Goal: Information Seeking & Learning: Learn about a topic

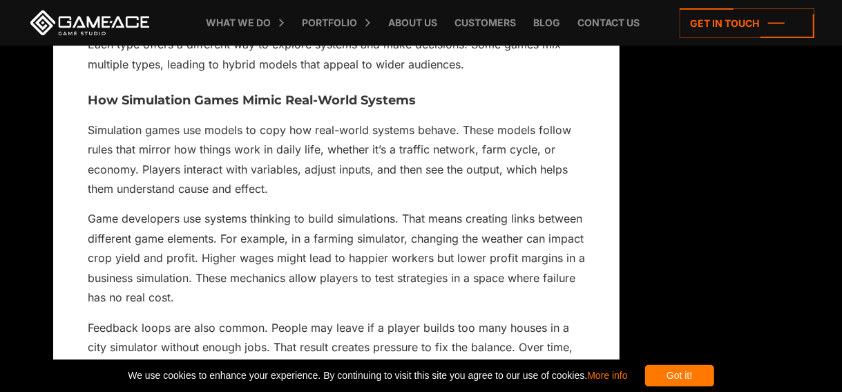
scroll to position [3014, 0]
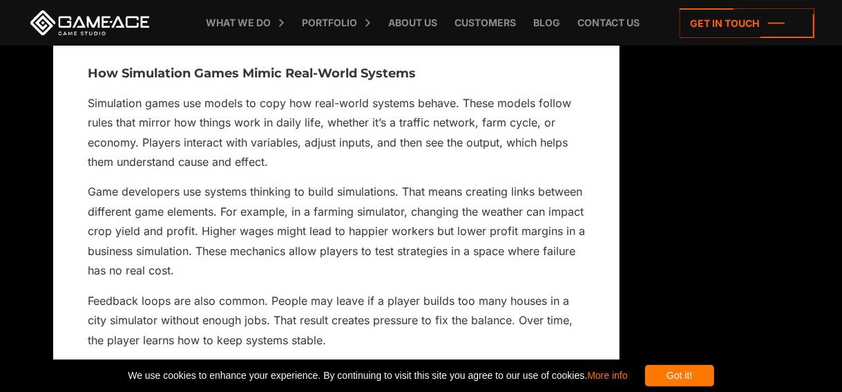
click at [304, 207] on p "Game developers use systems thinking to build simulations. That means creating …" at bounding box center [336, 231] width 497 height 98
click at [211, 198] on p "Game developers use systems thinking to build simulations. That means creating …" at bounding box center [336, 231] width 497 height 98
click at [232, 222] on p "Game developers use systems thinking to build simulations. That means creating …" at bounding box center [336, 231] width 497 height 98
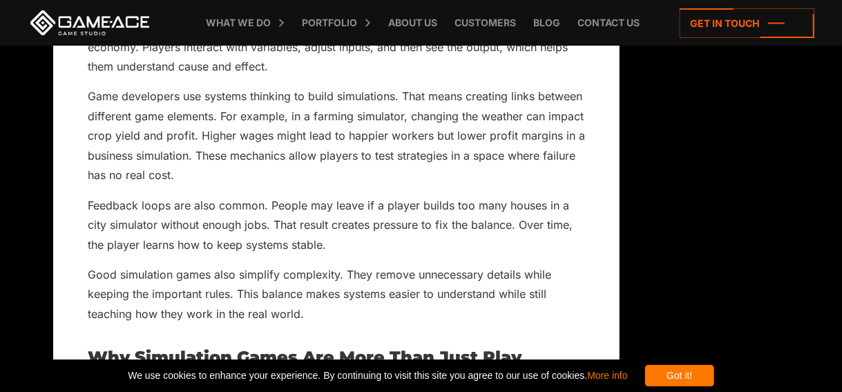
scroll to position [3111, 0]
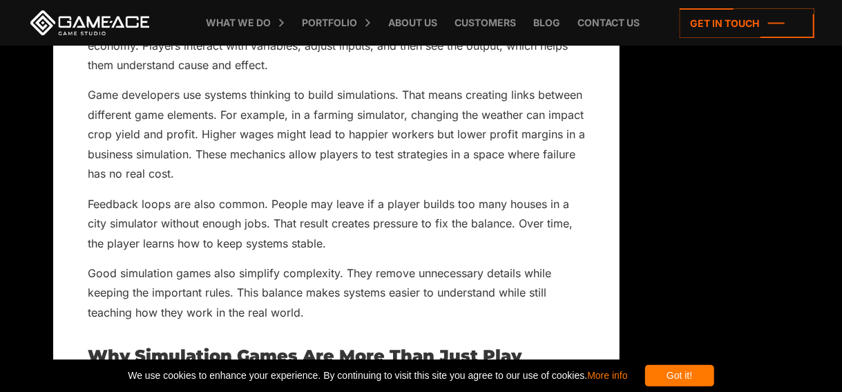
click at [504, 143] on p "Game developers use systems thinking to build simulations. That means creating …" at bounding box center [336, 134] width 497 height 98
click at [539, 137] on p "Game developers use systems thinking to build simulations. That means creating …" at bounding box center [336, 134] width 497 height 98
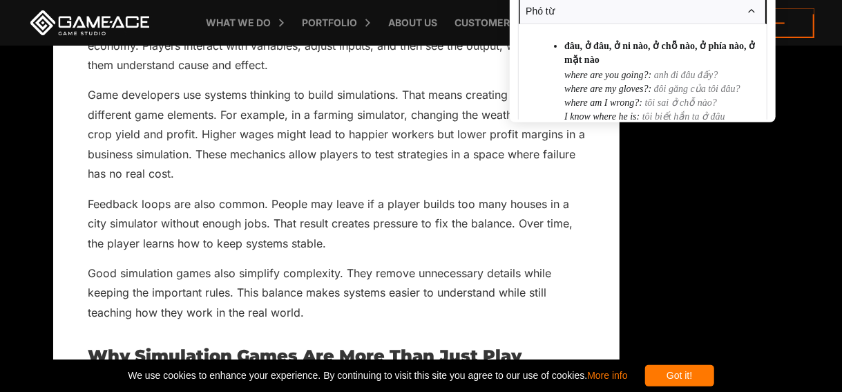
click at [562, 138] on p "Game developers use systems thinking to build simulations. That means creating …" at bounding box center [336, 134] width 497 height 98
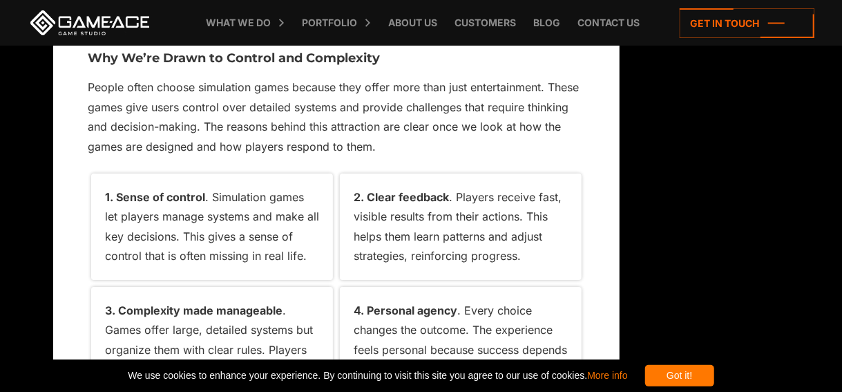
scroll to position [4953, 0]
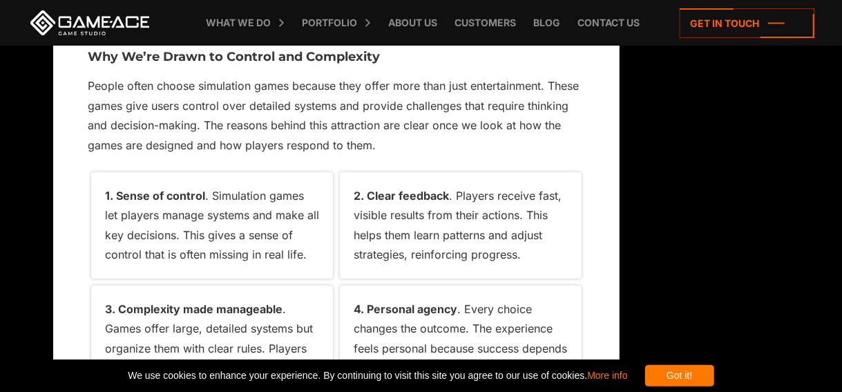
click at [316, 179] on div "1. Sense of control . Simulation games let players manage systems and make all …" at bounding box center [212, 225] width 242 height 106
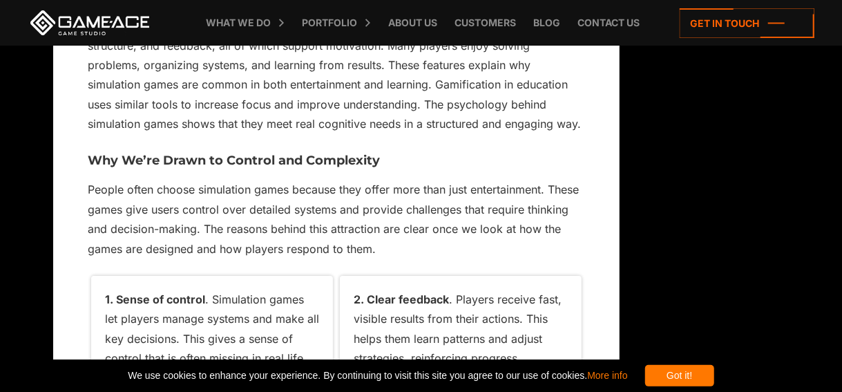
scroll to position [5024, 0]
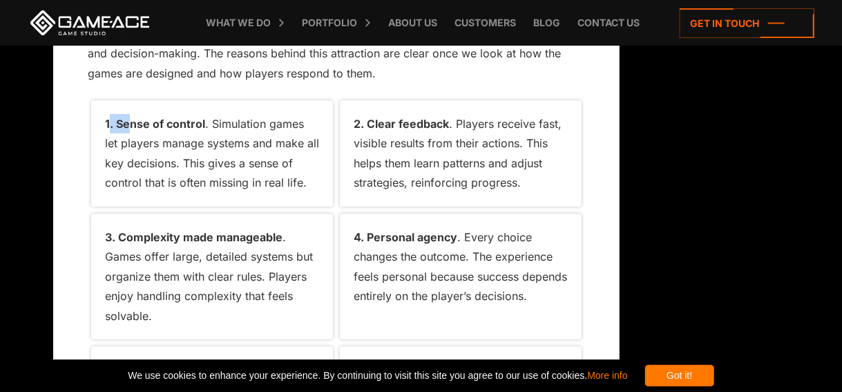
drag, startPoint x: 113, startPoint y: 100, endPoint x: 129, endPoint y: 107, distance: 17.3
click at [130, 117] on strong "1. Sense of control" at bounding box center [155, 124] width 100 height 14
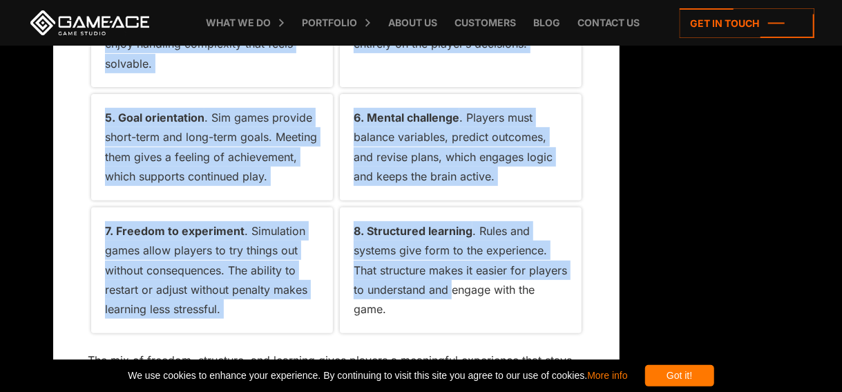
scroll to position [5277, 0]
drag, startPoint x: 106, startPoint y: 98, endPoint x: 455, endPoint y: 290, distance: 398.6
click at [455, 290] on div "Simulation games are digital models of real or imagined systems. Players intera…" at bounding box center [336, 2] width 497 height 9602
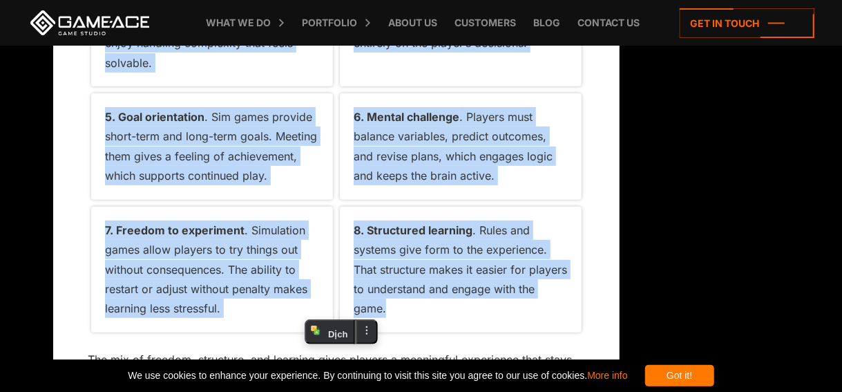
copy div "7. Lorem ip dolorsi . Ametconsec adipi eli seddoei tempor incidid utl etdo mag …"
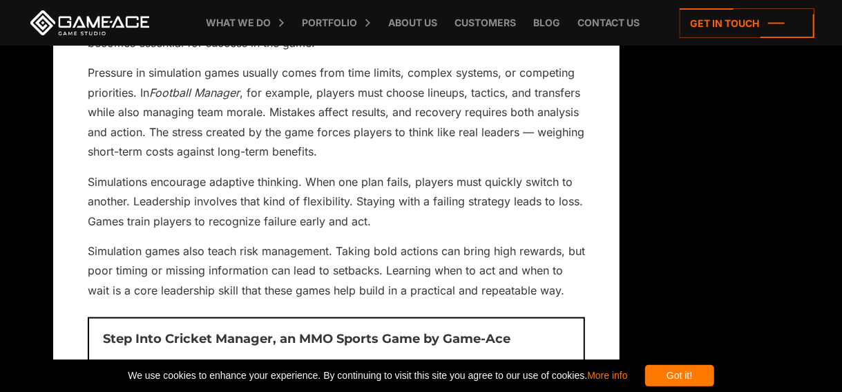
scroll to position [5757, 0]
click at [299, 196] on p "Simulations encourage adaptive thinking. When one plan fails, players must quic…" at bounding box center [336, 202] width 497 height 59
click at [333, 204] on p "Simulations encourage adaptive thinking. When one plan fails, players must quic…" at bounding box center [336, 202] width 497 height 59
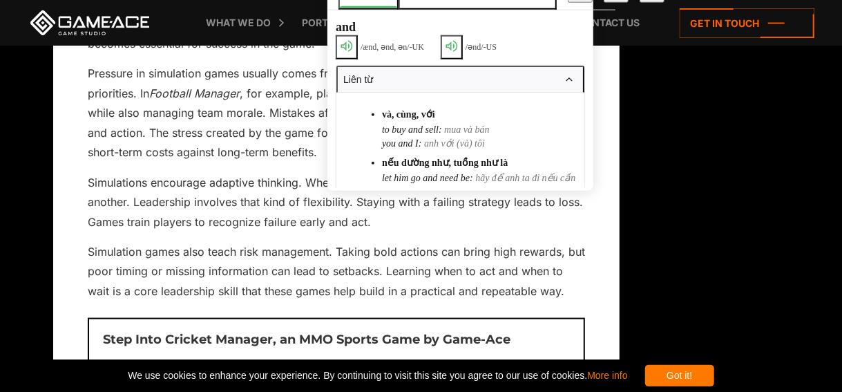
click at [286, 202] on p "Simulations encourage adaptive thinking. When one plan fails, players must quic…" at bounding box center [336, 202] width 497 height 59
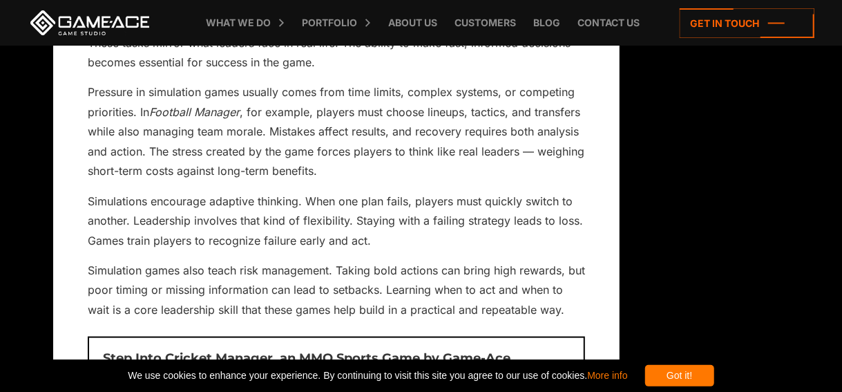
scroll to position [5709, 0]
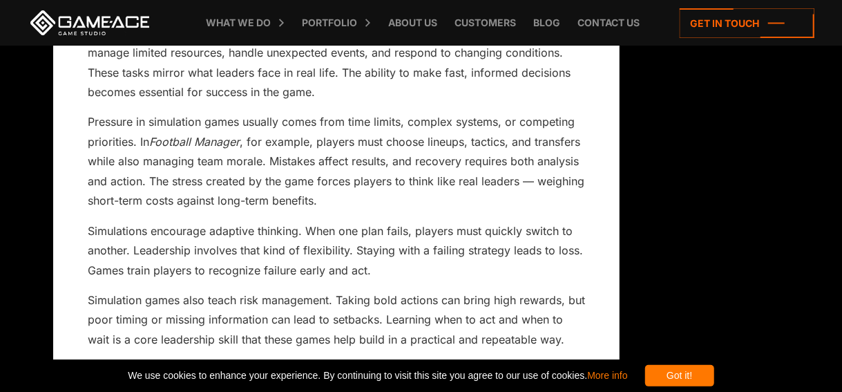
drag, startPoint x: 286, startPoint y: 202, endPoint x: 125, endPoint y: 166, distance: 165.1
click at [125, 166] on p "Pressure in simulation games usually comes from time limits, complex systems, o…" at bounding box center [336, 161] width 497 height 98
click at [341, 149] on p "Pressure in simulation games usually comes from time limits, complex systems, o…" at bounding box center [336, 161] width 497 height 98
click at [377, 149] on p "Pressure in simulation games usually comes from time limits, complex systems, o…" at bounding box center [336, 161] width 497 height 98
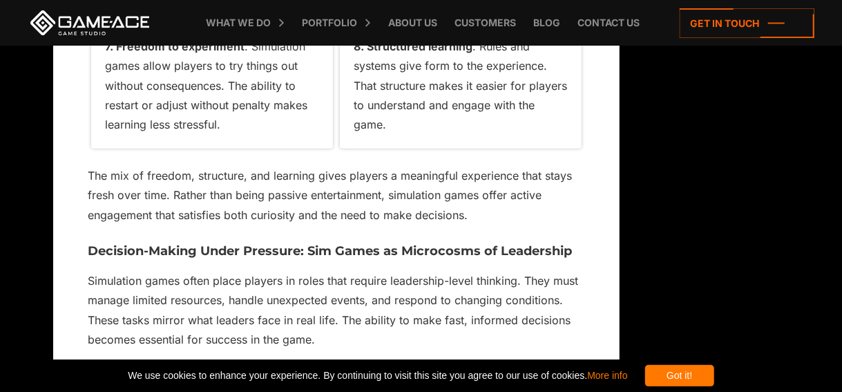
scroll to position [5495, 0]
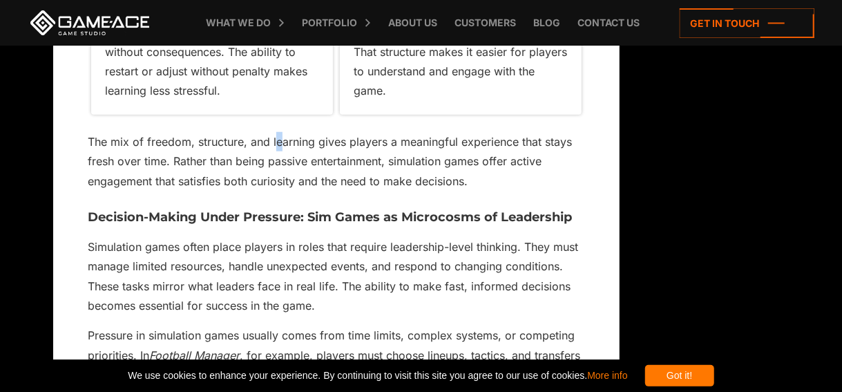
drag, startPoint x: 377, startPoint y: 149, endPoint x: 278, endPoint y: 128, distance: 101.1
click at [278, 132] on p "The mix of freedom, structure, and learning gives players a meaningful experien…" at bounding box center [336, 161] width 497 height 59
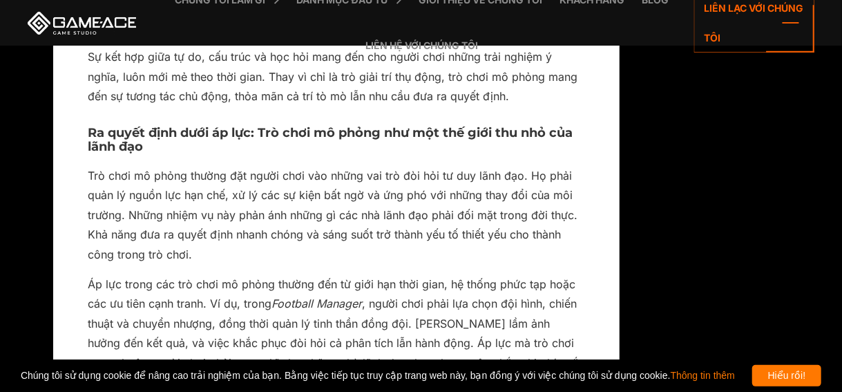
scroll to position [5640, 0]
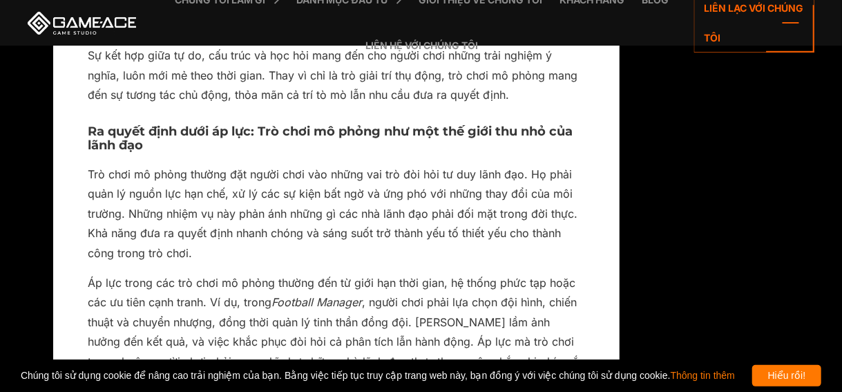
click at [321, 167] on font "Trò chơi mô phỏng thường đặt người chơi vào những vai trò đòi hỏi tư duy lãnh đ…" at bounding box center [333, 213] width 490 height 93
click at [386, 167] on font "Trò chơi mô phỏng thường đặt người chơi vào những vai trò đòi hỏi tư duy lãnh đ…" at bounding box center [333, 213] width 490 height 93
click at [310, 182] on p "Trò chơi mô phỏng thường đặt người chơi vào những vai trò đòi hỏi tư duy lãnh đ…" at bounding box center [336, 213] width 497 height 98
click at [352, 194] on font "Trò chơi mô phỏng thường đặt người chơi vào những vai trò đòi hỏi tư duy lãnh đ…" at bounding box center [333, 213] width 490 height 93
click at [260, 207] on p "Trò chơi mô phỏng thường đặt người chơi vào những vai trò đòi hỏi tư duy lãnh đ…" at bounding box center [336, 213] width 497 height 98
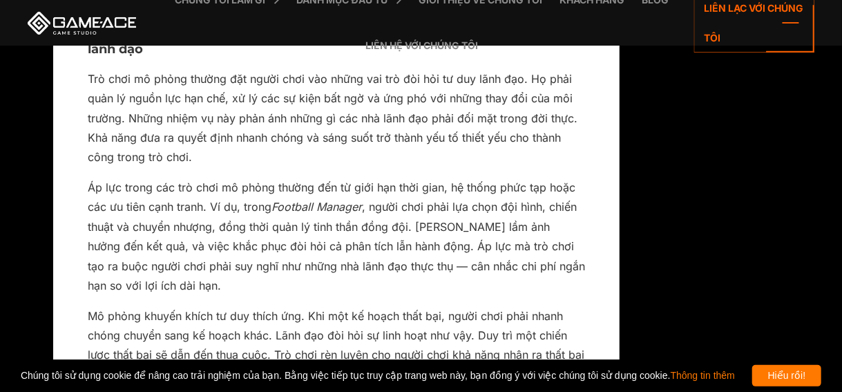
scroll to position [5747, 0]
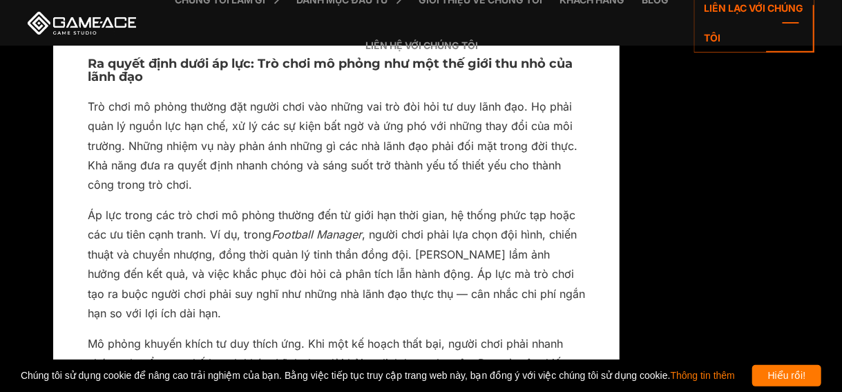
click at [402, 99] on p "Trò chơi mô phỏng thường đặt người chơi vào những vai trò đòi hỏi tư duy lãnh đ…" at bounding box center [336, 146] width 497 height 98
click at [348, 97] on p "Trò chơi mô phỏng thường đặt người chơi vào những vai trò đòi hỏi tư duy lãnh đ…" at bounding box center [336, 146] width 497 height 98
click at [452, 104] on font "Trò chơi mô phỏng thường đặt người chơi vào những vai trò đòi hỏi tư duy lãnh đ…" at bounding box center [333, 145] width 490 height 93
click at [526, 99] on font "Trò chơi mô phỏng thường đặt người chơi vào những vai trò đòi hỏi tư duy lãnh đ…" at bounding box center [333, 145] width 490 height 93
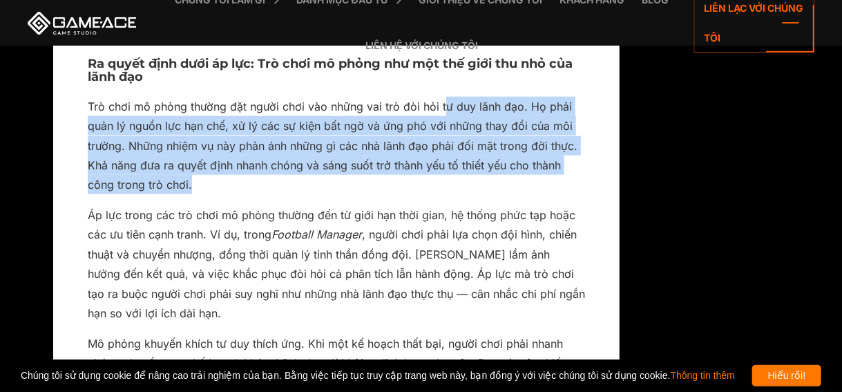
drag, startPoint x: 442, startPoint y: 86, endPoint x: 561, endPoint y: 160, distance: 140.0
click at [561, 160] on p "Trò chơi mô phỏng thường đặt người chơi vào những vai trò đòi hỏi tư duy lãnh đ…" at bounding box center [336, 146] width 497 height 98
copy font "[PERSON_NAME] lãnh đạo. Họ phải quản lý nguồn lực hạn chế, xử lý các sự kiện bấ…"
click at [370, 171] on p "Trò chơi mô phỏng thường đặt người chơi vào những vai trò đòi hỏi tư duy lãnh đ…" at bounding box center [336, 146] width 497 height 98
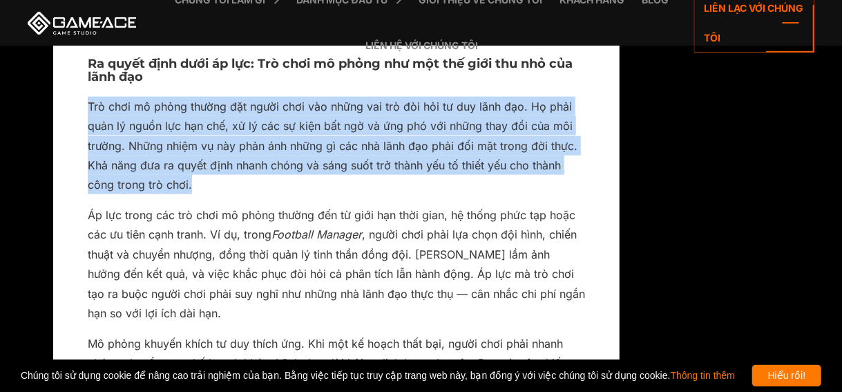
drag, startPoint x: 90, startPoint y: 86, endPoint x: 253, endPoint y: 163, distance: 180.2
click at [253, 163] on p "Trò chơi mô phỏng thường đặt người chơi vào những vai trò đòi hỏi tư duy lãnh đ…" at bounding box center [336, 146] width 497 height 98
copy font "Trò chơi mô phỏng thường đặt người chơi vào những vai trò đòi hỏi tư duy lãnh đ…"
click at [253, 162] on p "Trò chơi mô phỏng thường đặt người chơi vào những vai trò đòi hỏi tư duy lãnh đ…" at bounding box center [336, 146] width 497 height 98
